Goal: Task Accomplishment & Management: Complete application form

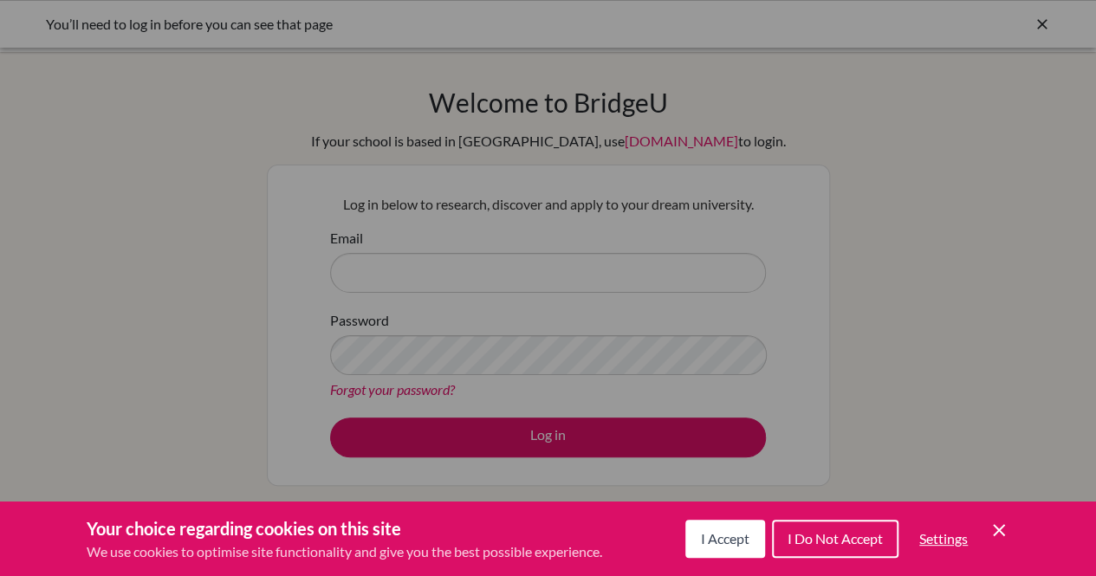
click at [705, 541] on span "I Accept" at bounding box center [725, 538] width 49 height 16
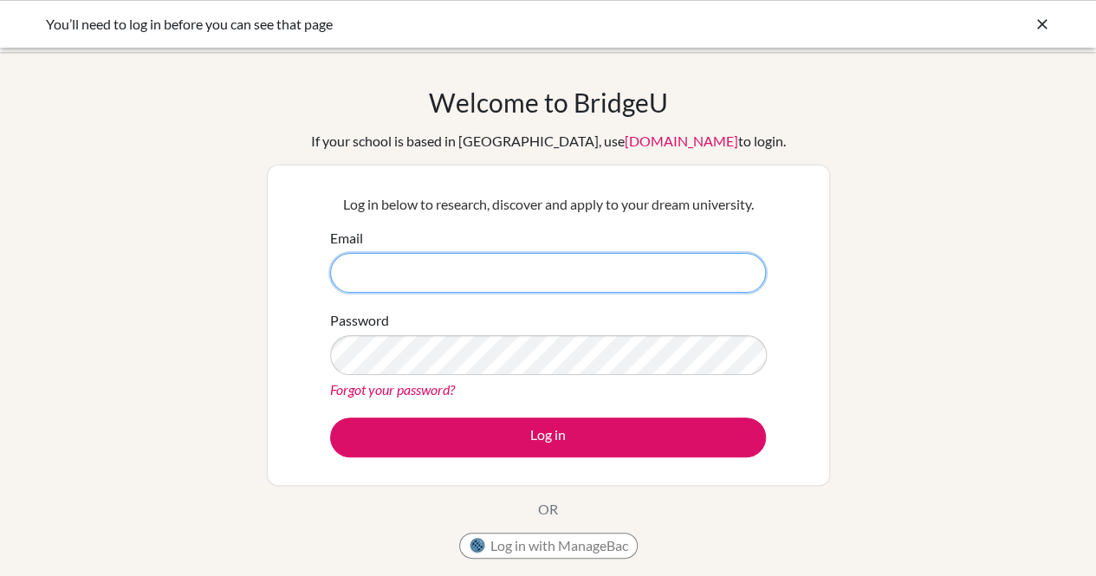
click at [463, 268] on input "Email" at bounding box center [548, 273] width 436 height 40
type input "[PERSON_NAME][EMAIL_ADDRESS][DOMAIN_NAME]"
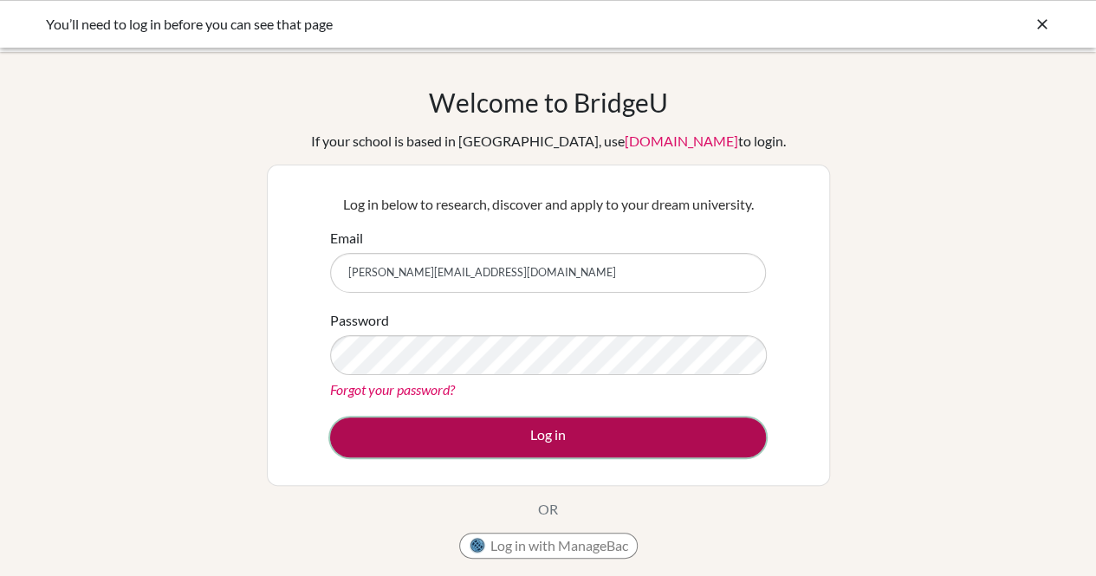
click at [578, 427] on button "Log in" at bounding box center [548, 437] width 436 height 40
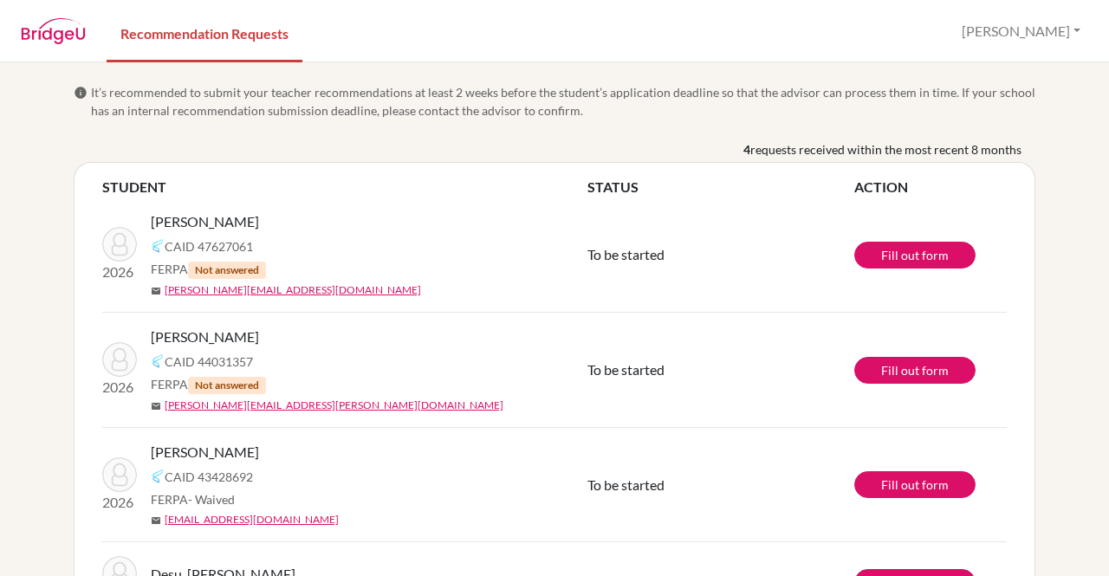
scroll to position [81, 0]
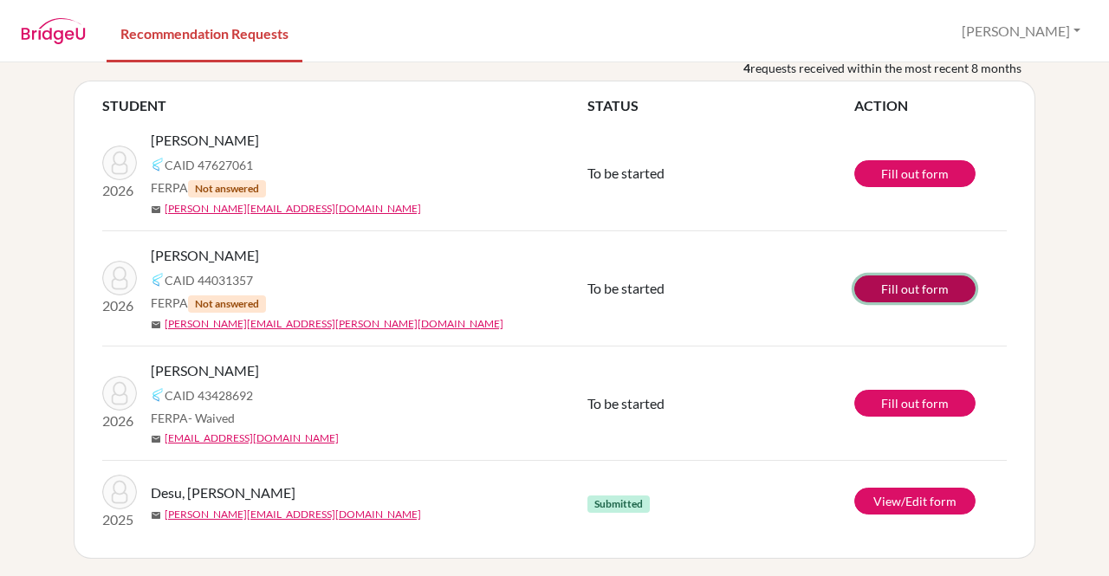
click at [878, 292] on link "Fill out form" at bounding box center [914, 288] width 121 height 27
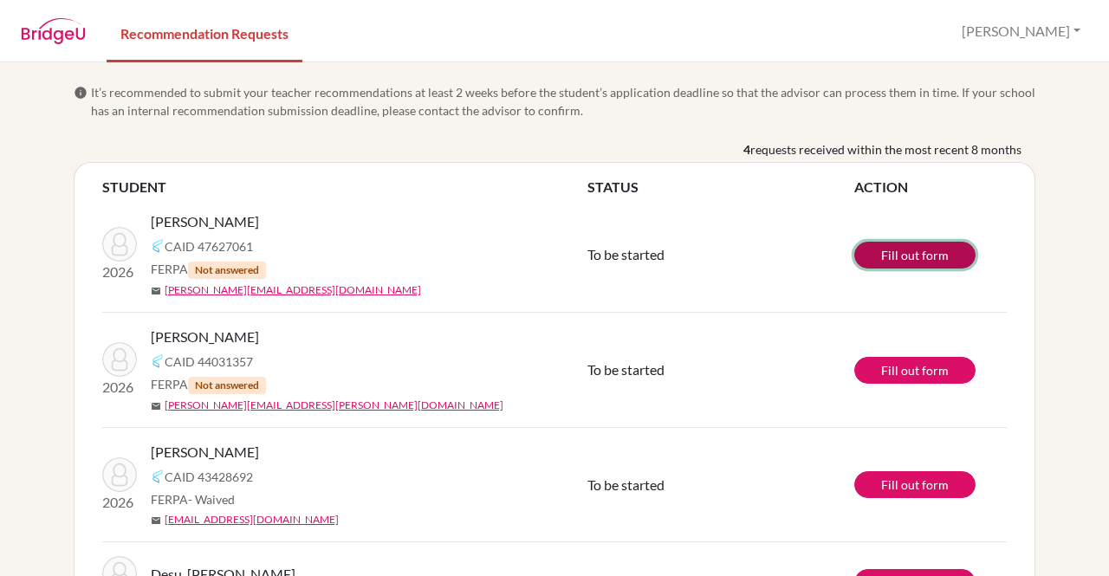
click at [881, 255] on link "Fill out form" at bounding box center [914, 255] width 121 height 27
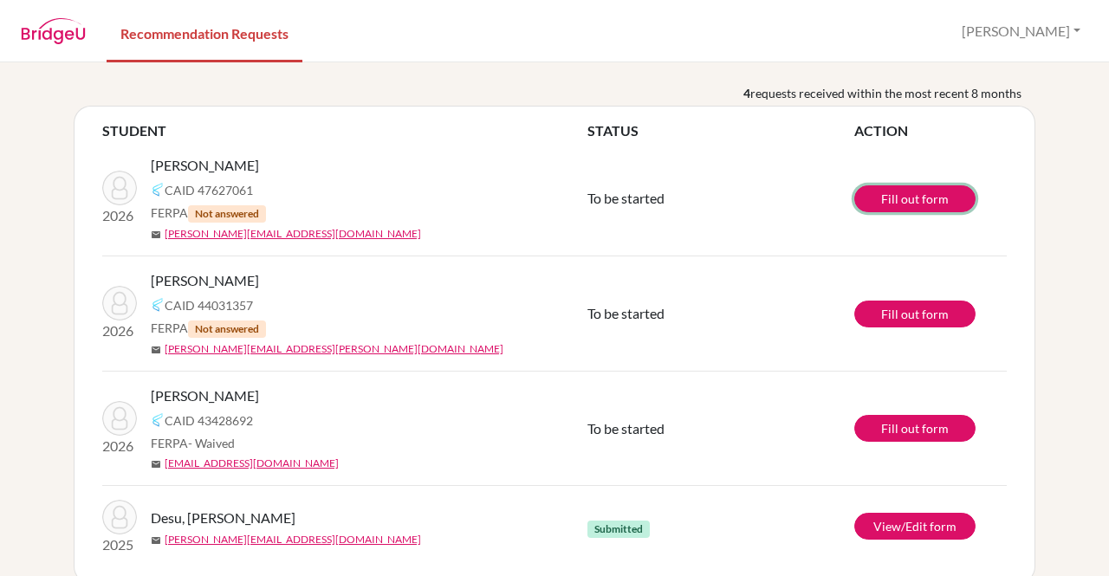
scroll to position [81, 0]
